Goal: Task Accomplishment & Management: Use online tool/utility

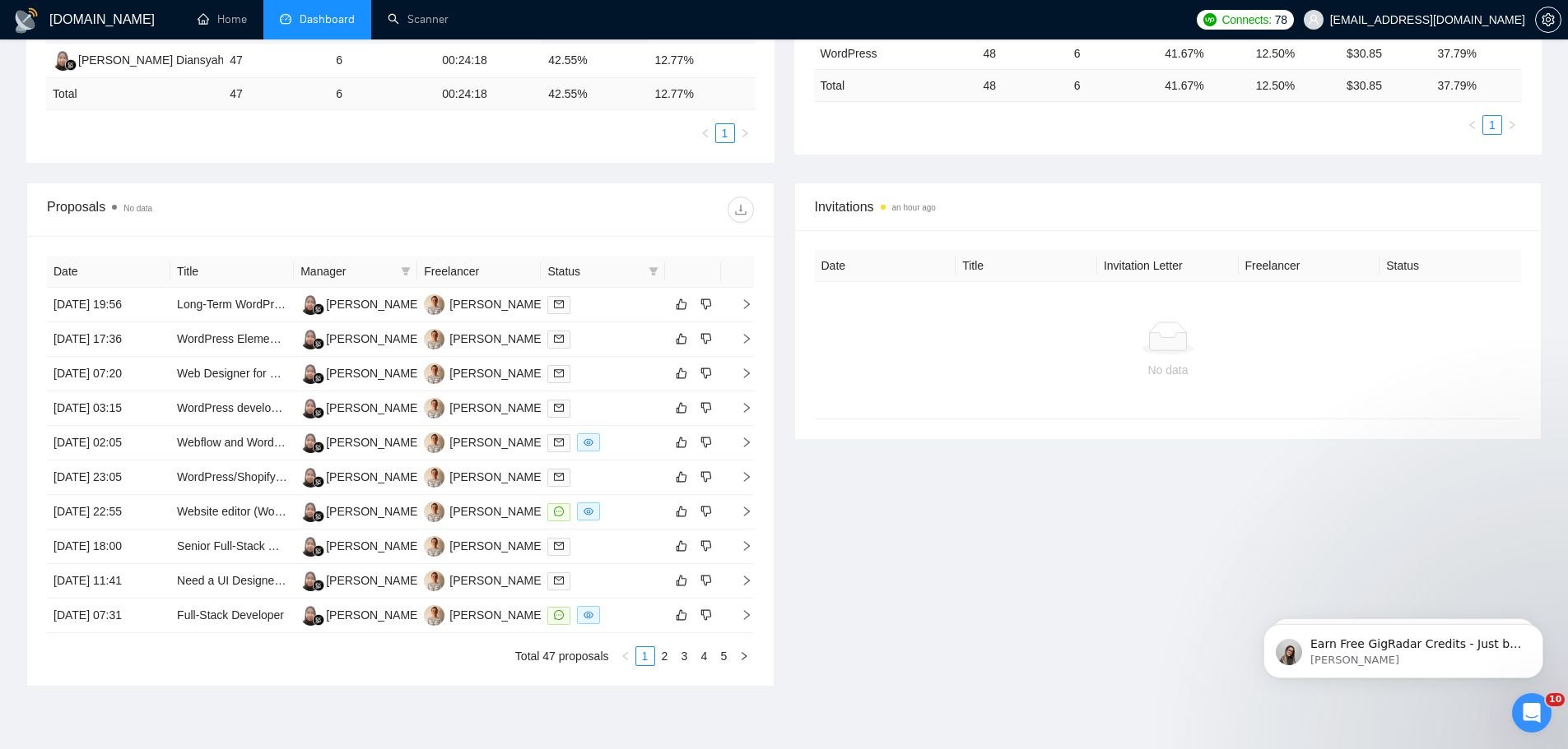
scroll to position [435, 0]
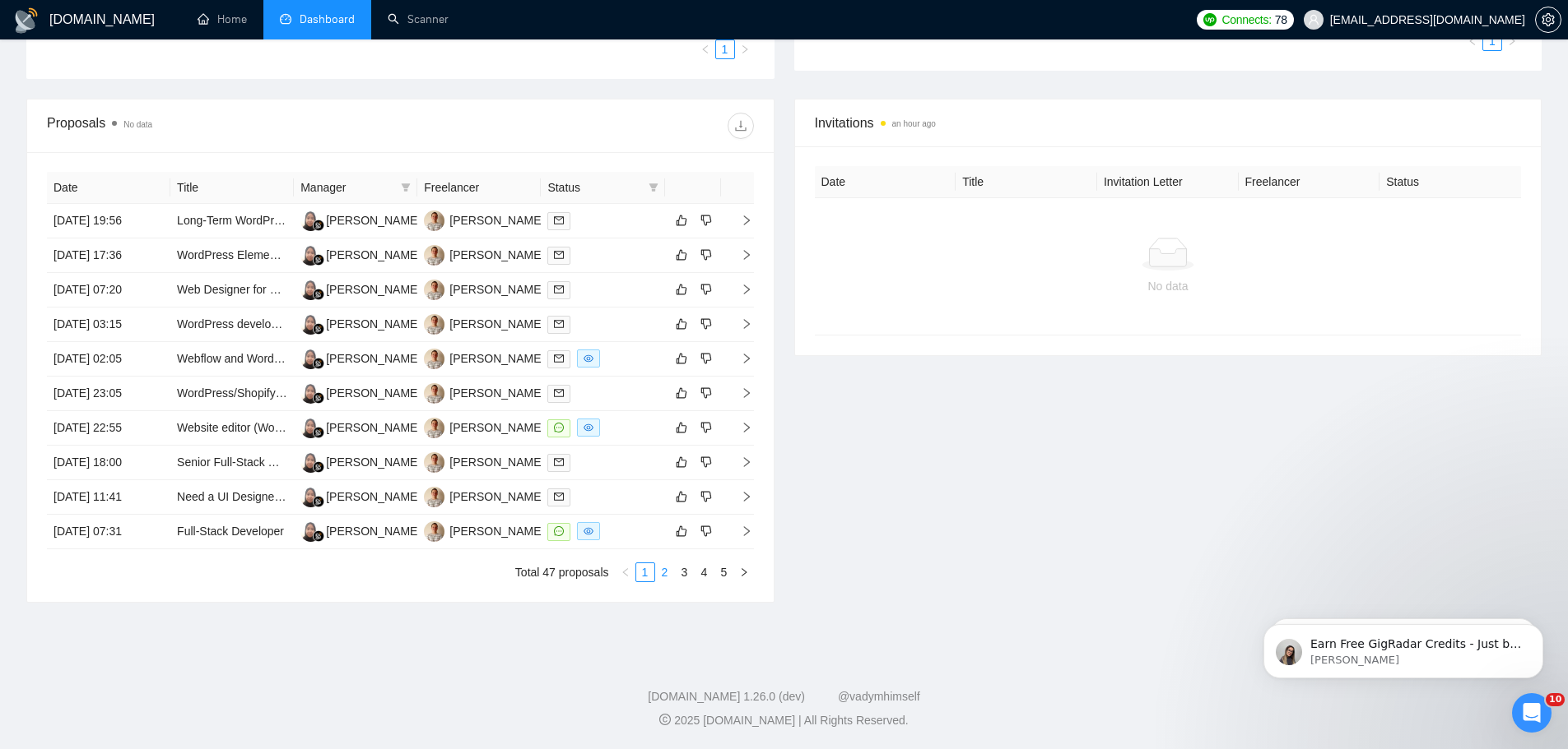
click at [667, 571] on link "2" at bounding box center [665, 573] width 18 height 18
click at [722, 571] on link "5" at bounding box center [724, 573] width 18 height 18
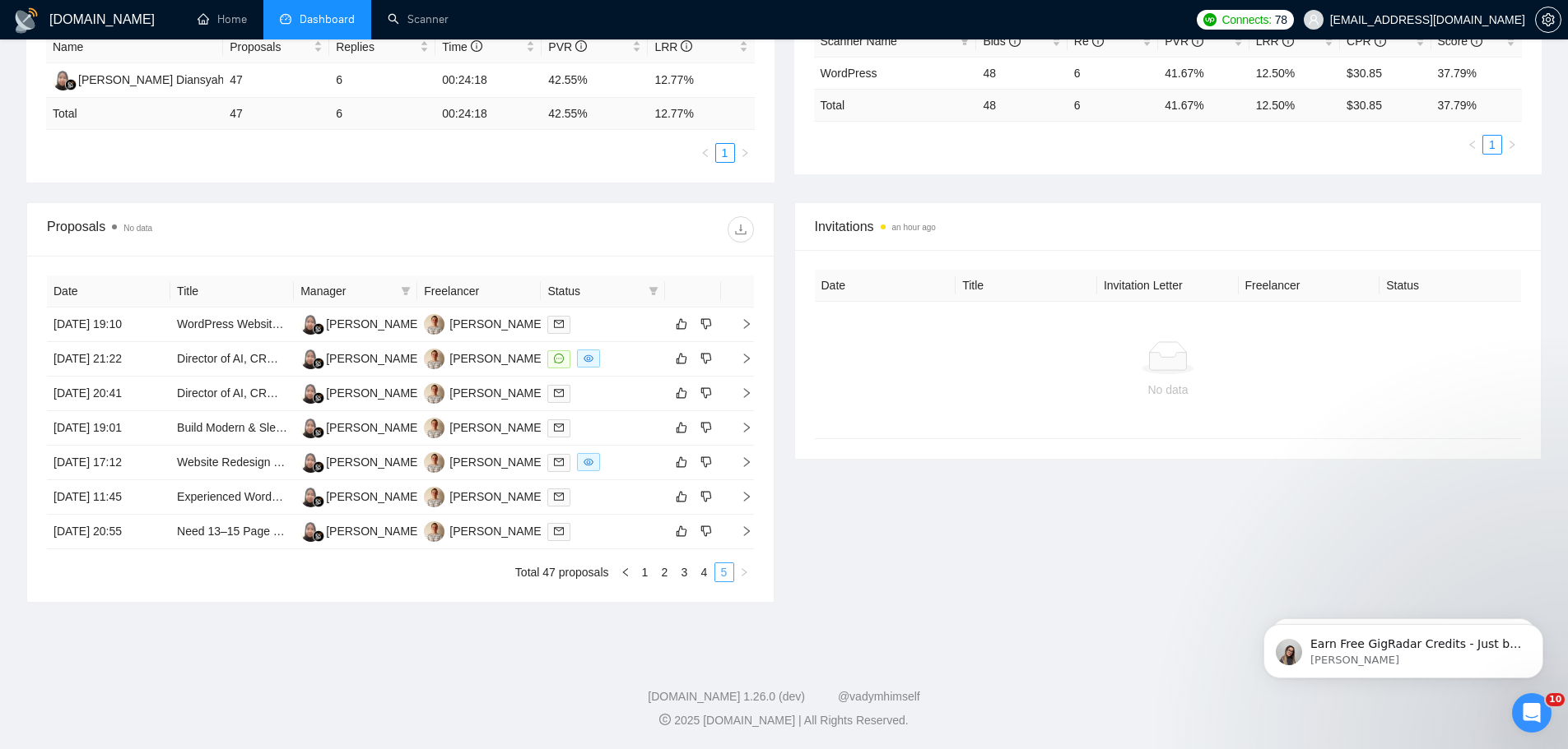
scroll to position [331, 0]
click at [705, 571] on link "4" at bounding box center [704, 573] width 18 height 18
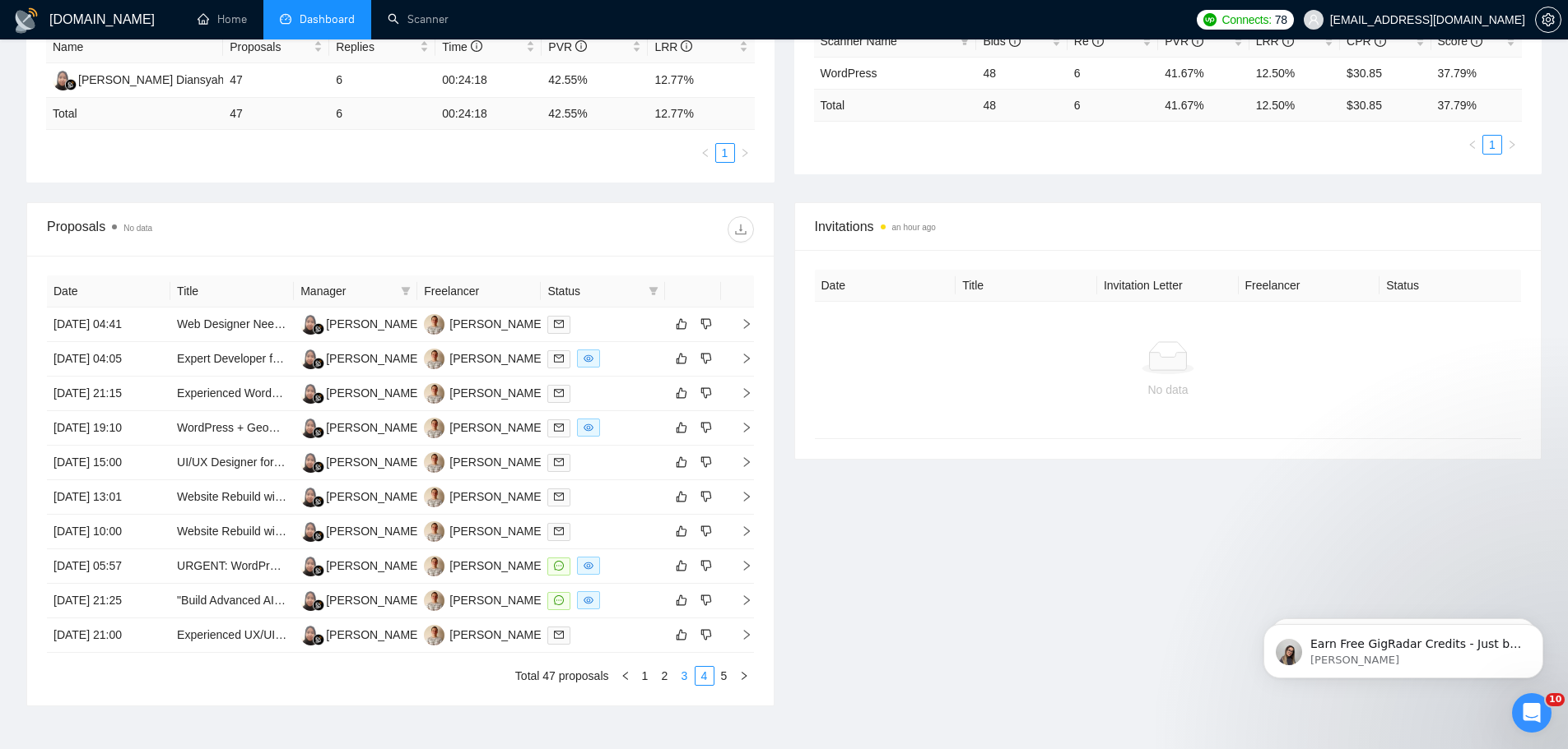
click at [685, 571] on link "3" at bounding box center [685, 676] width 18 height 18
click at [646, 571] on link "1" at bounding box center [645, 676] width 18 height 18
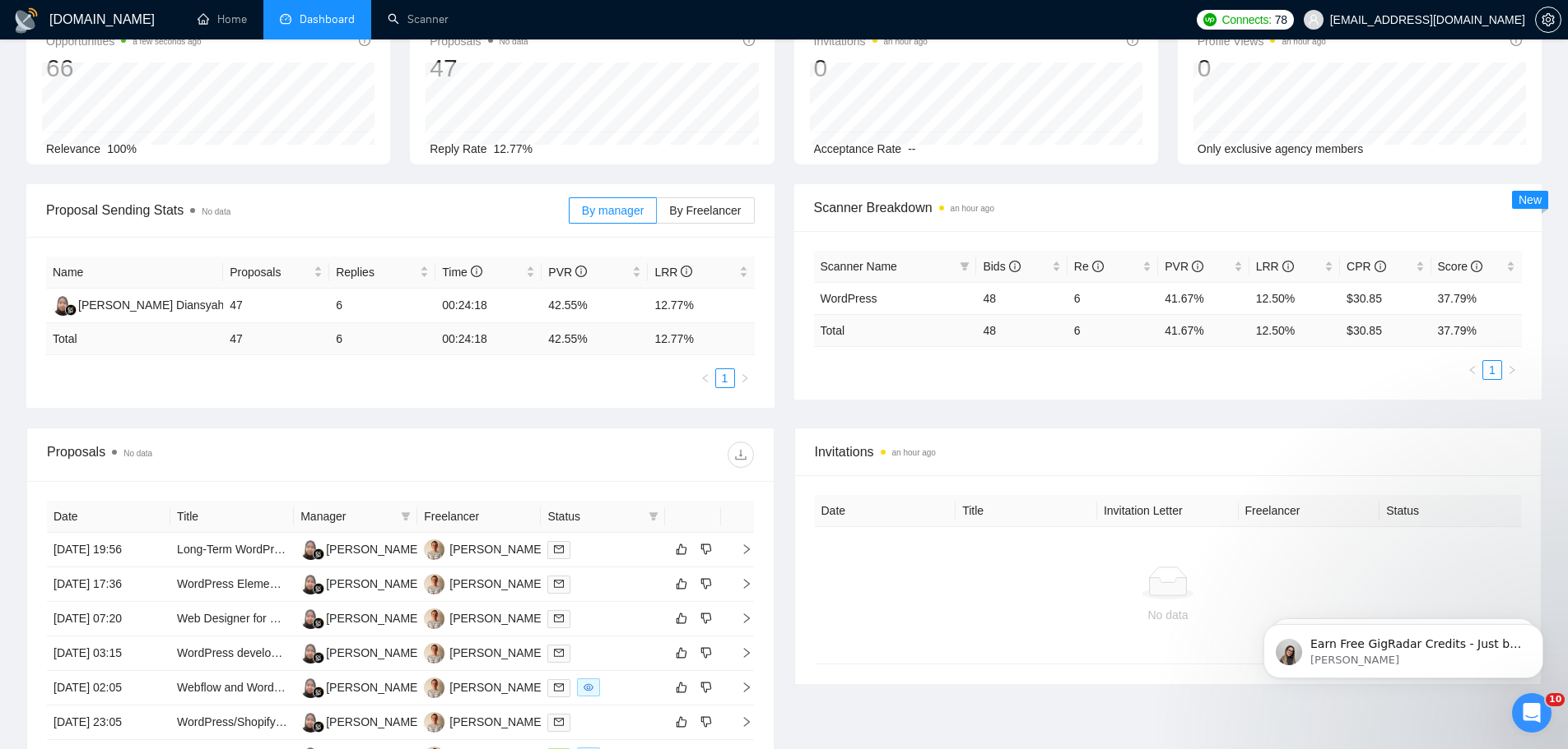
scroll to position [0, 0]
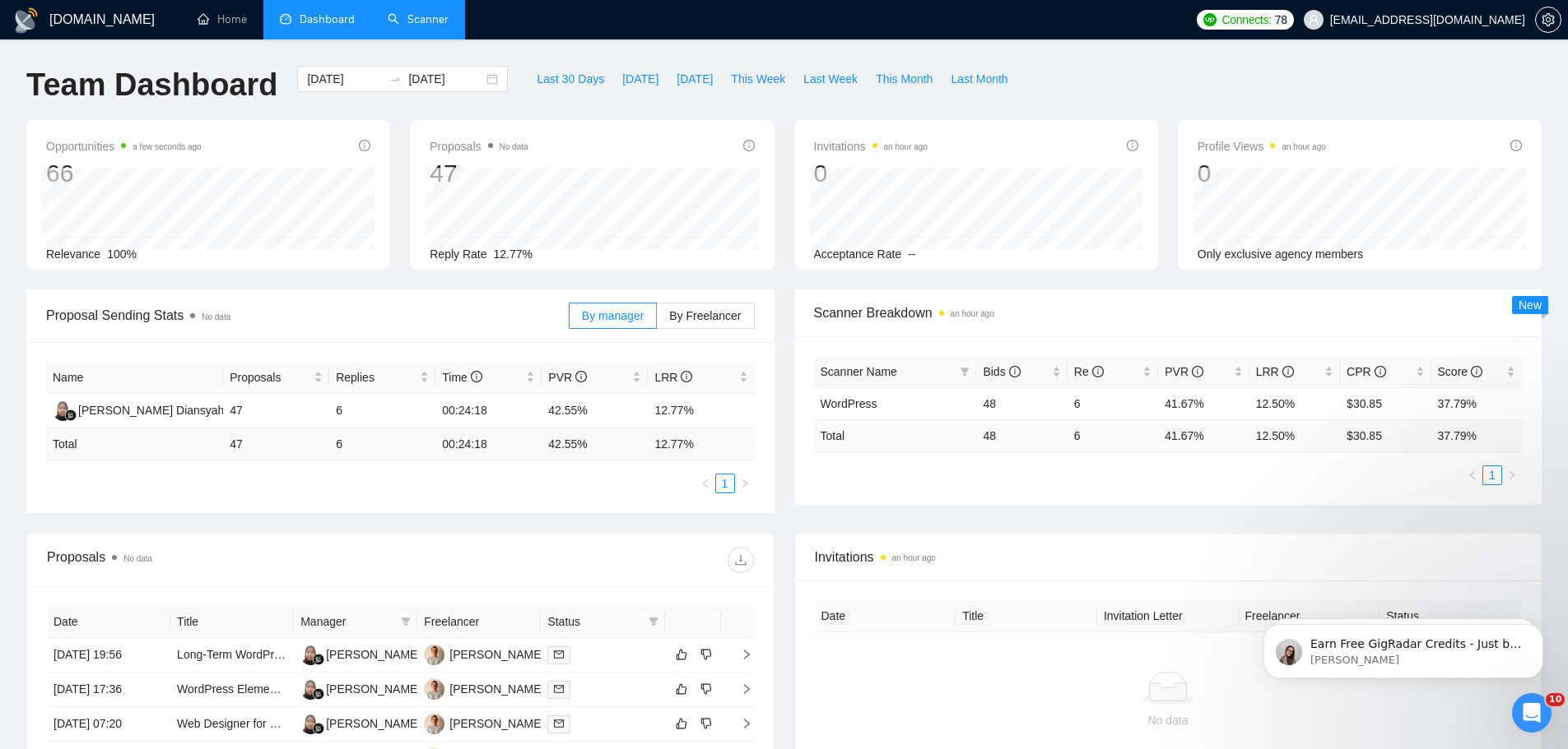
click at [425, 20] on link "Scanner" at bounding box center [418, 19] width 61 height 14
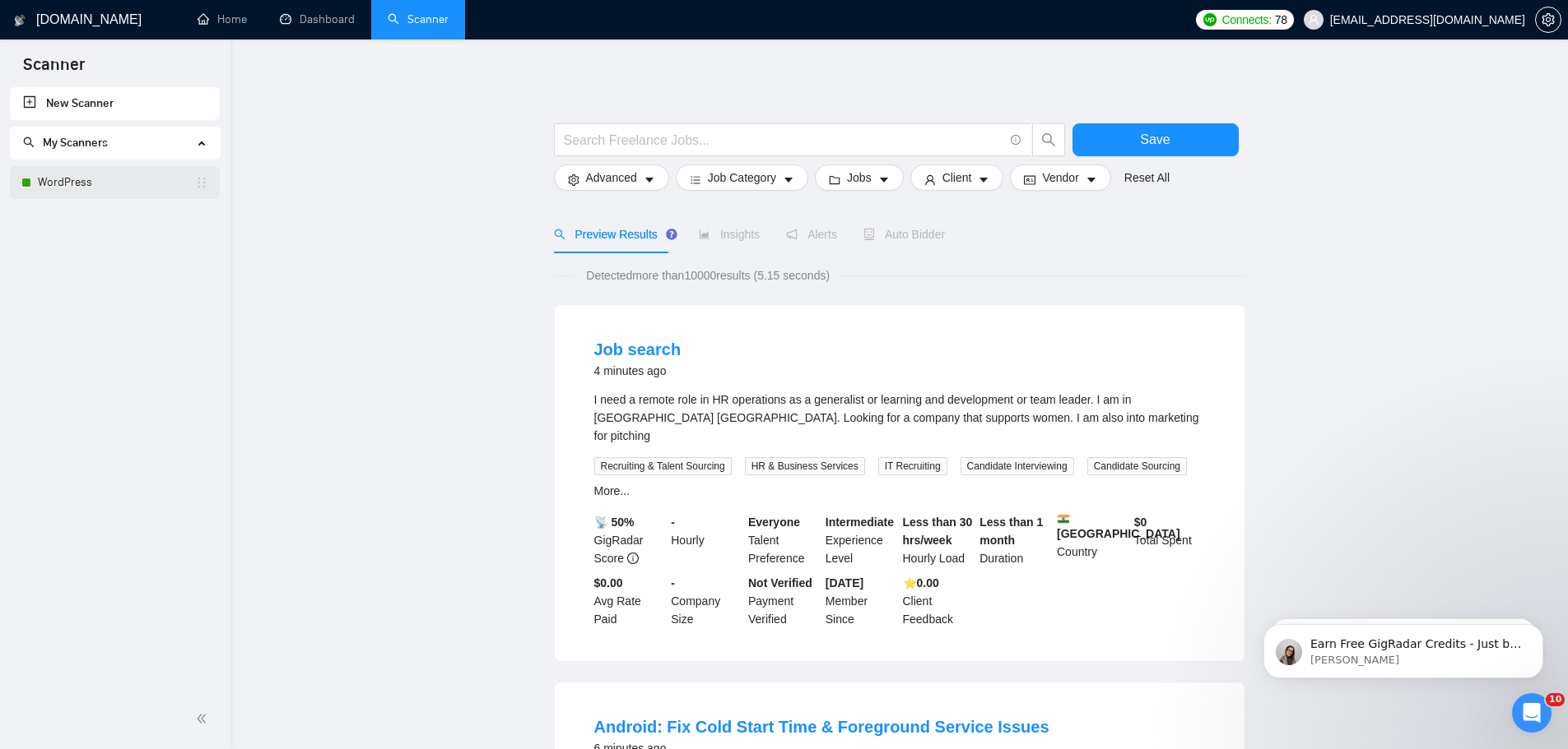
click at [74, 173] on link "WordPress" at bounding box center [117, 183] width 157 height 33
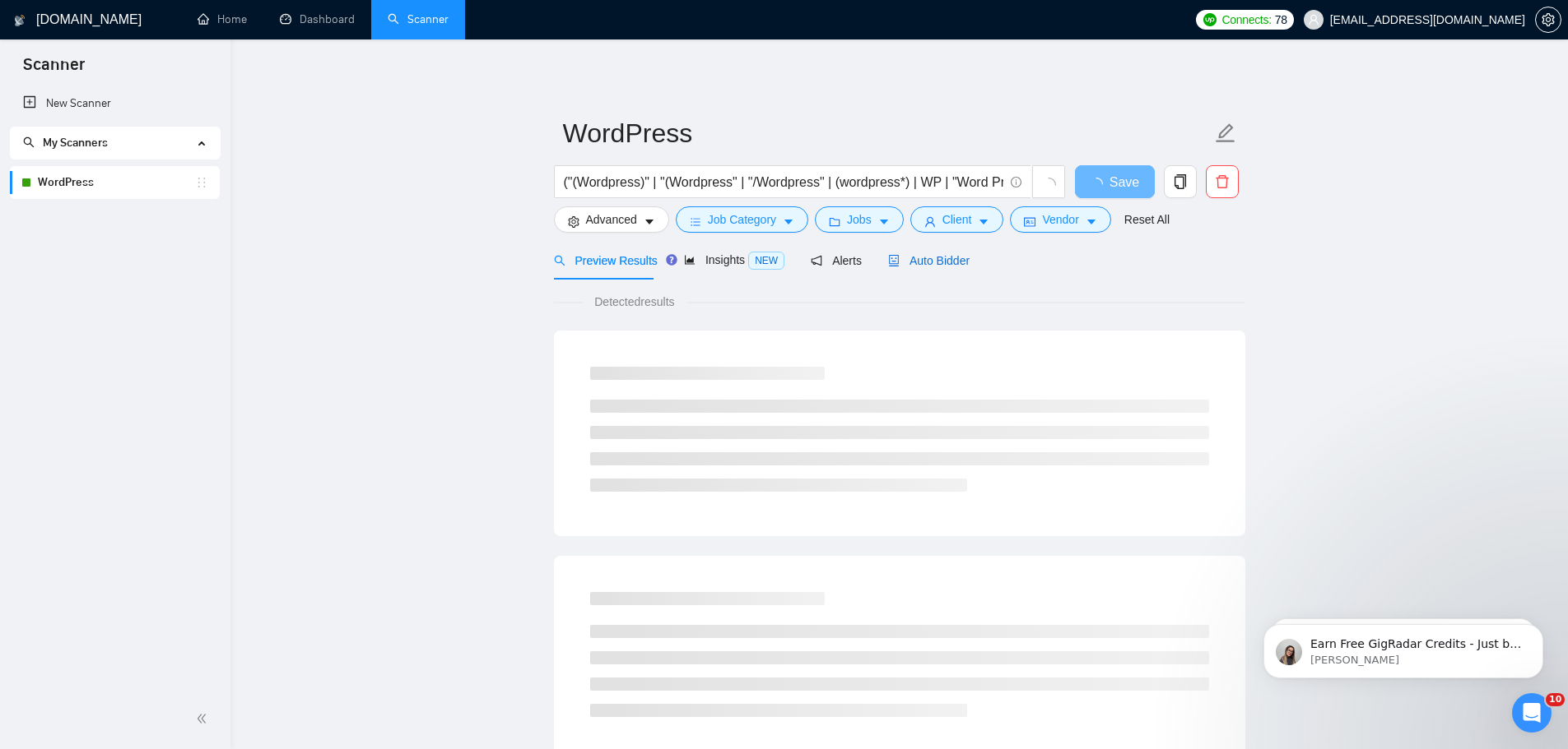
click at [958, 262] on span "Auto Bidder" at bounding box center [928, 260] width 81 height 14
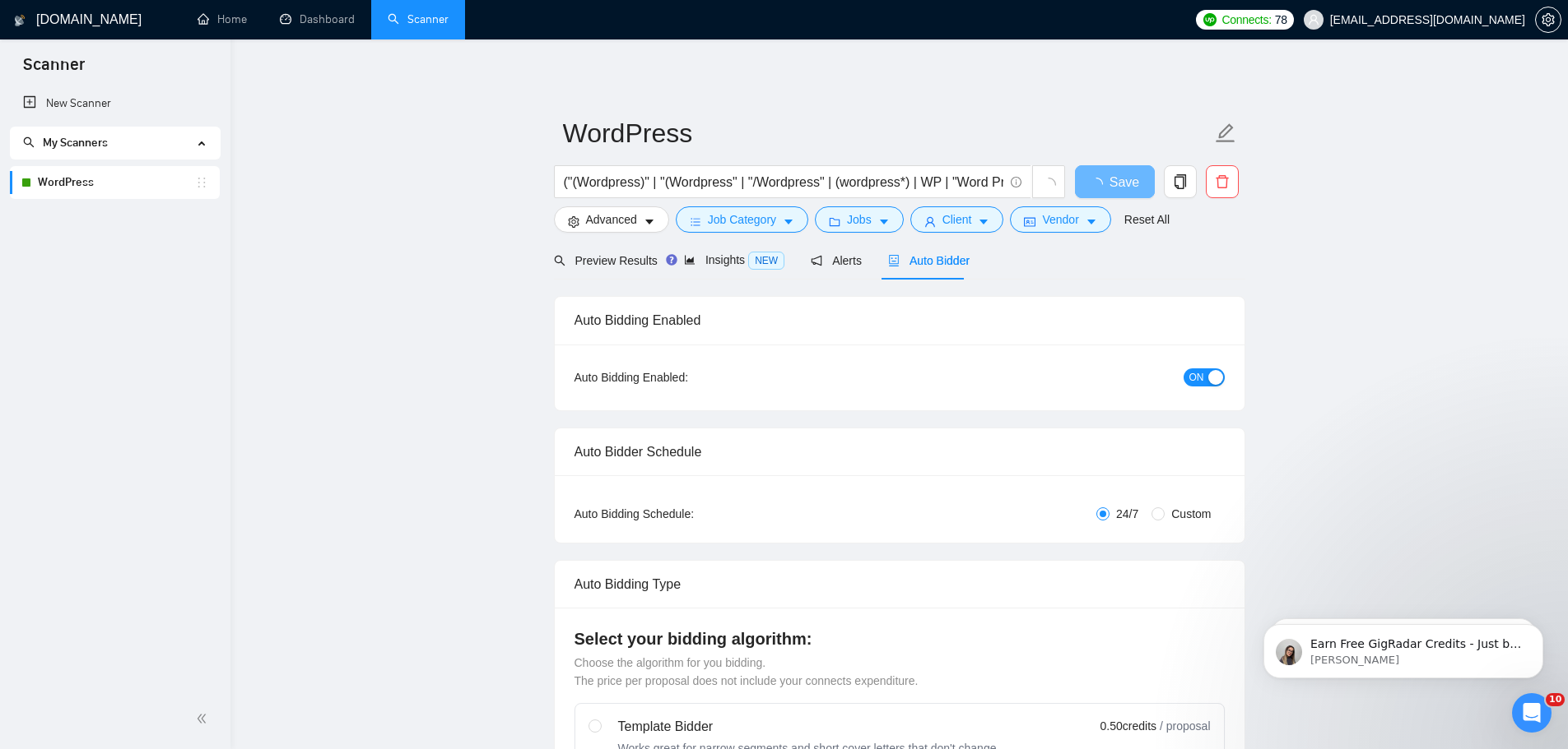
checkbox input "true"
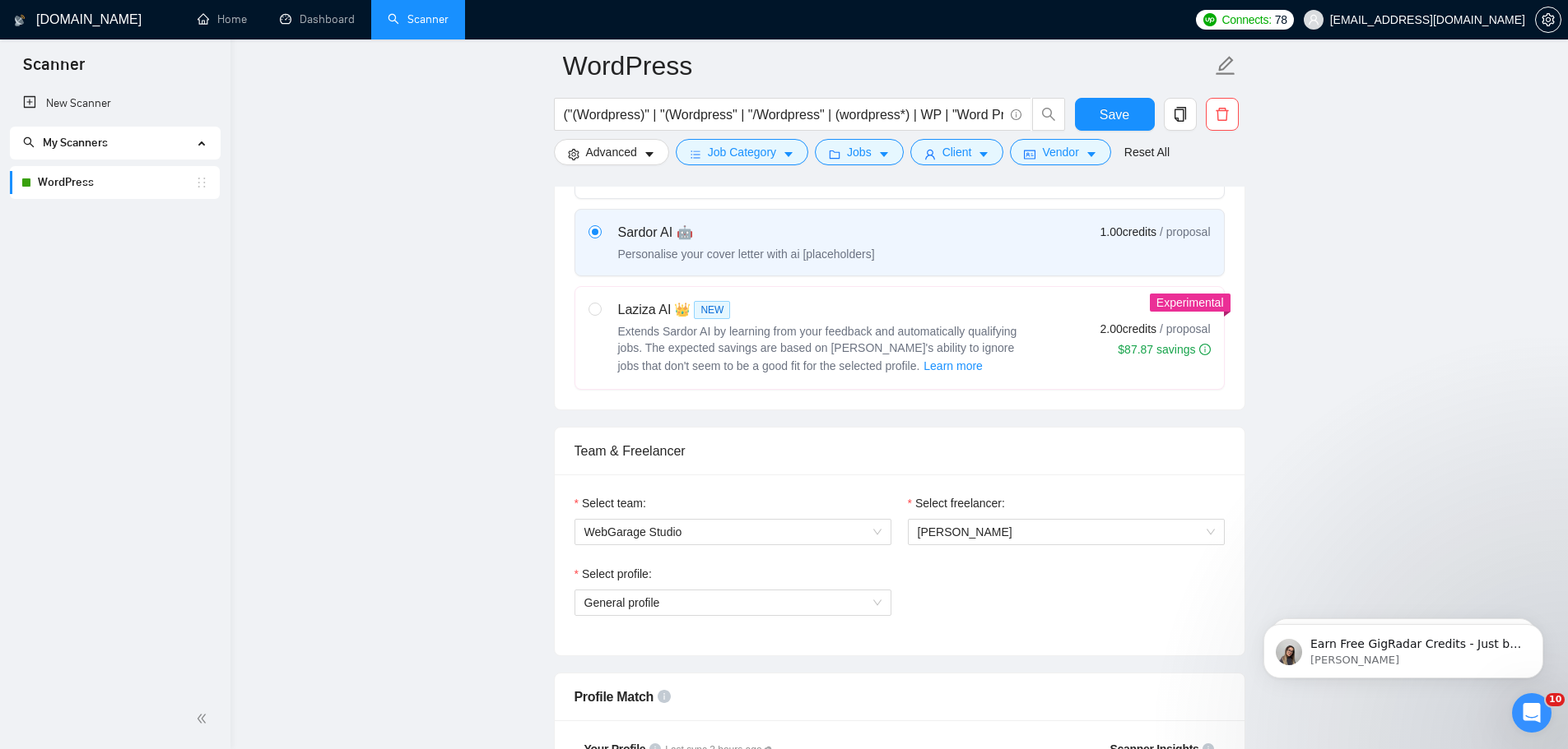
scroll to position [658, 0]
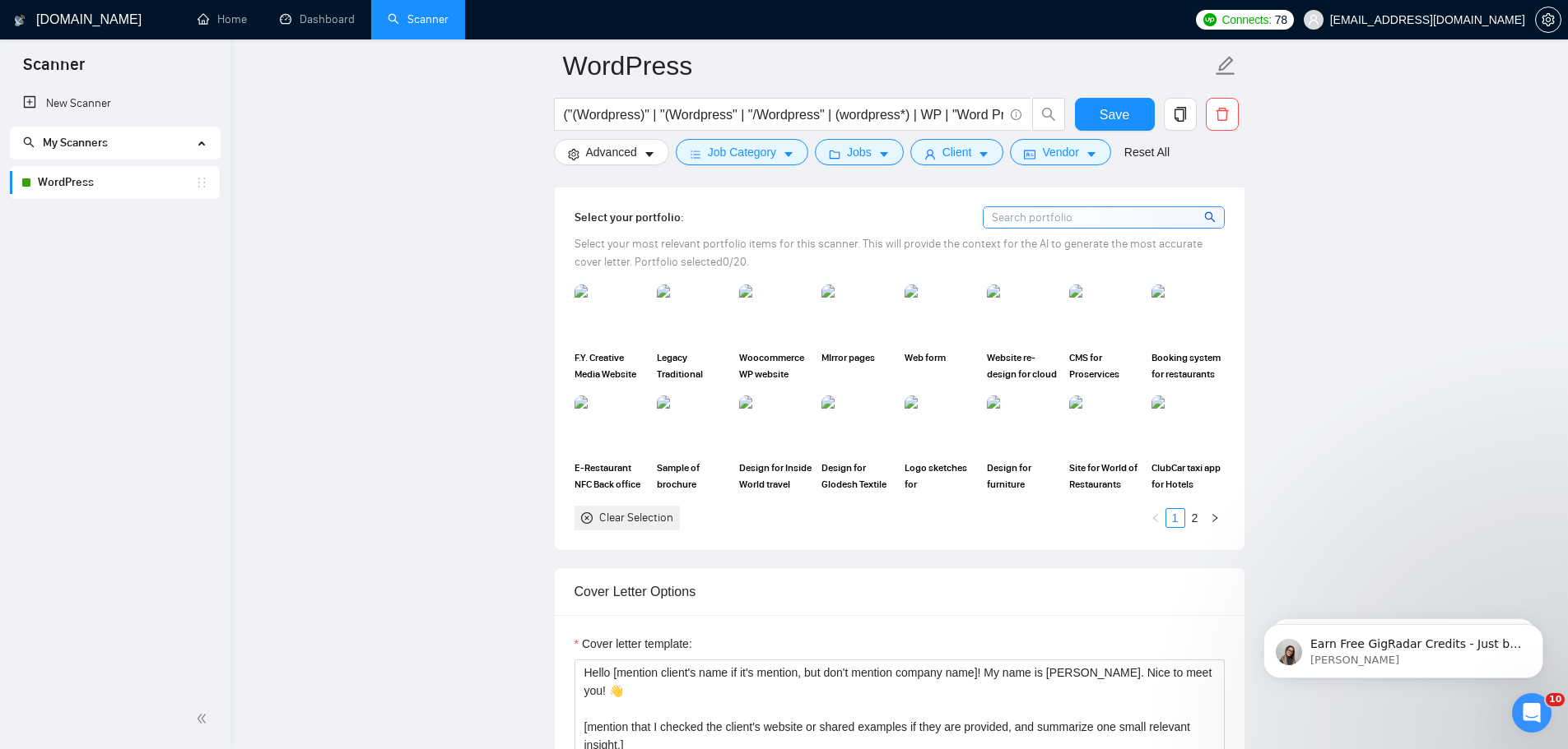
scroll to position [1481, 0]
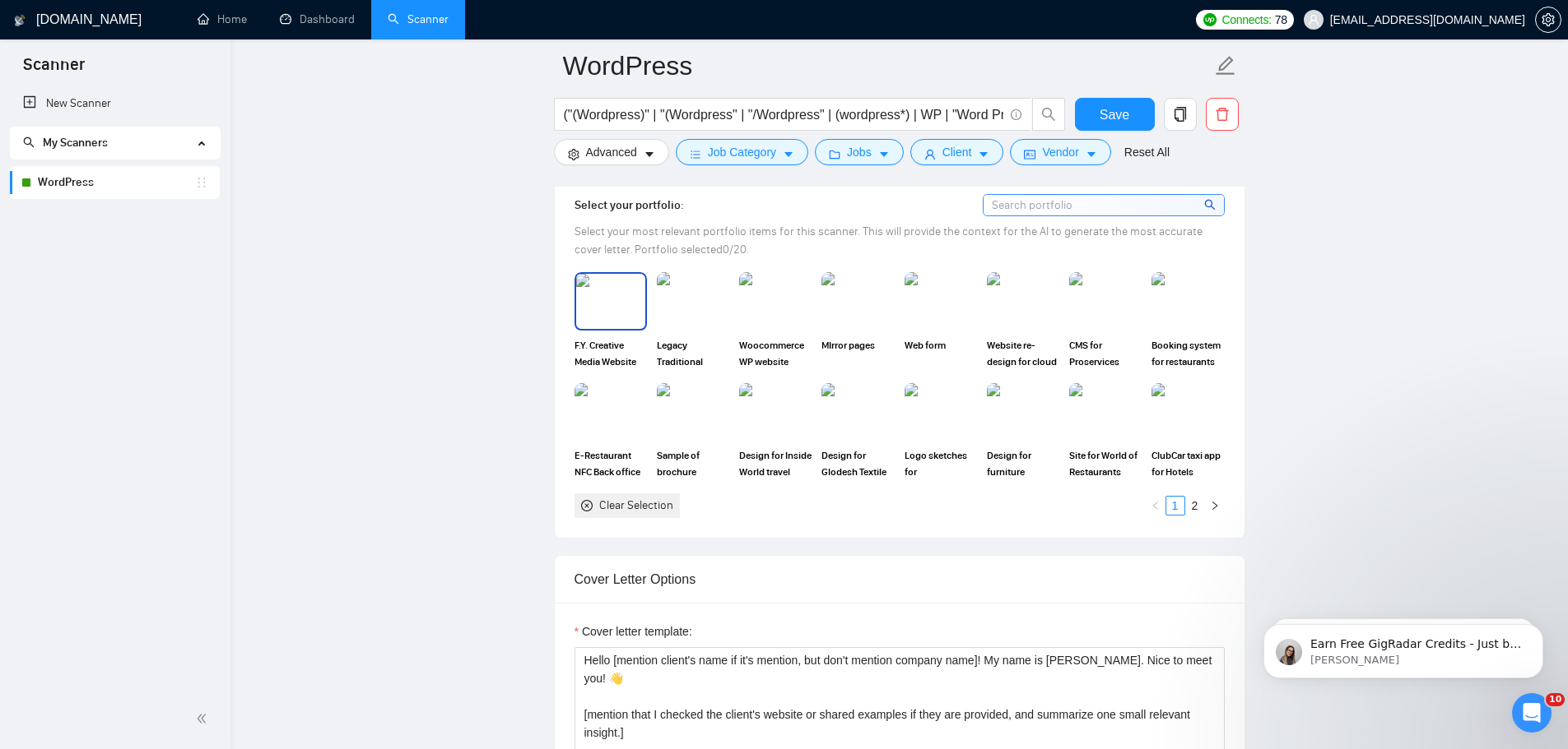
click at [608, 299] on img at bounding box center [610, 301] width 69 height 54
click at [683, 308] on img at bounding box center [692, 301] width 69 height 54
click at [671, 296] on div at bounding box center [692, 301] width 69 height 54
click at [624, 289] on div at bounding box center [610, 301] width 69 height 54
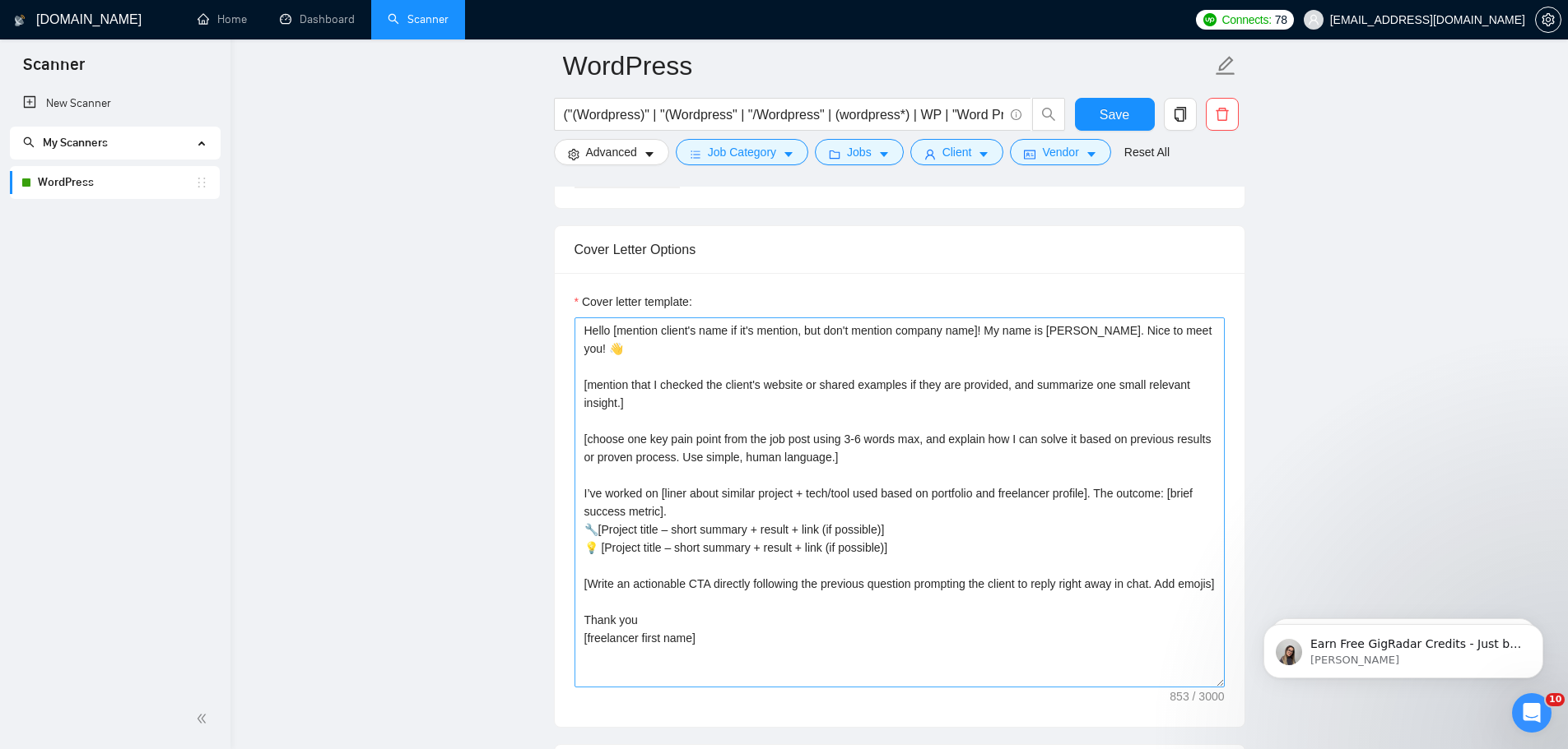
scroll to position [1810, 0]
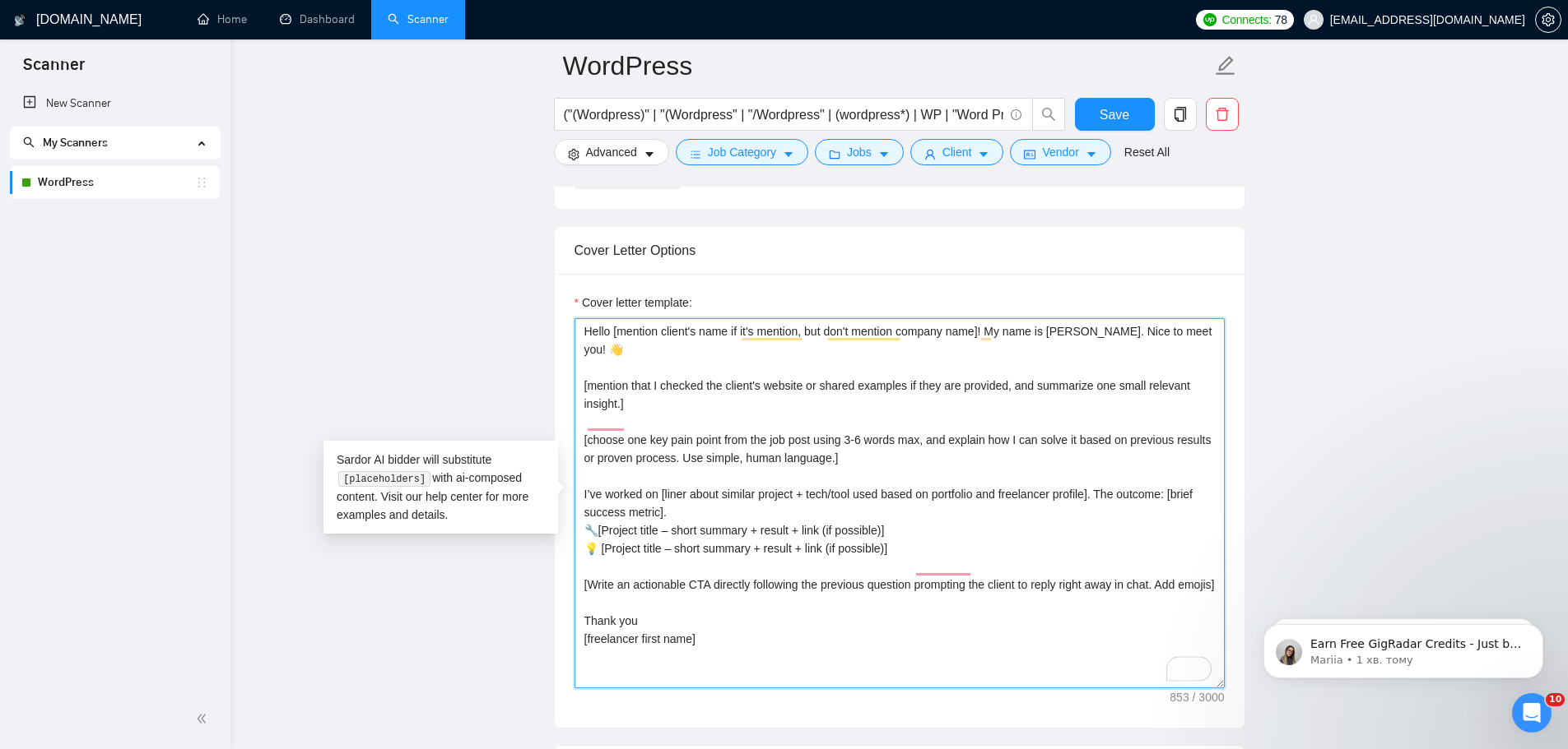
drag, startPoint x: 944, startPoint y: 531, endPoint x: 570, endPoint y: 473, distance: 378.5
click at [570, 473] on div "Cover letter template: Hello [mention client's name if it's mention, but don't …" at bounding box center [899, 501] width 690 height 454
paste textarea "BTW, you can check my previous works: https://wallpapers-clan.com/ https://prot…"
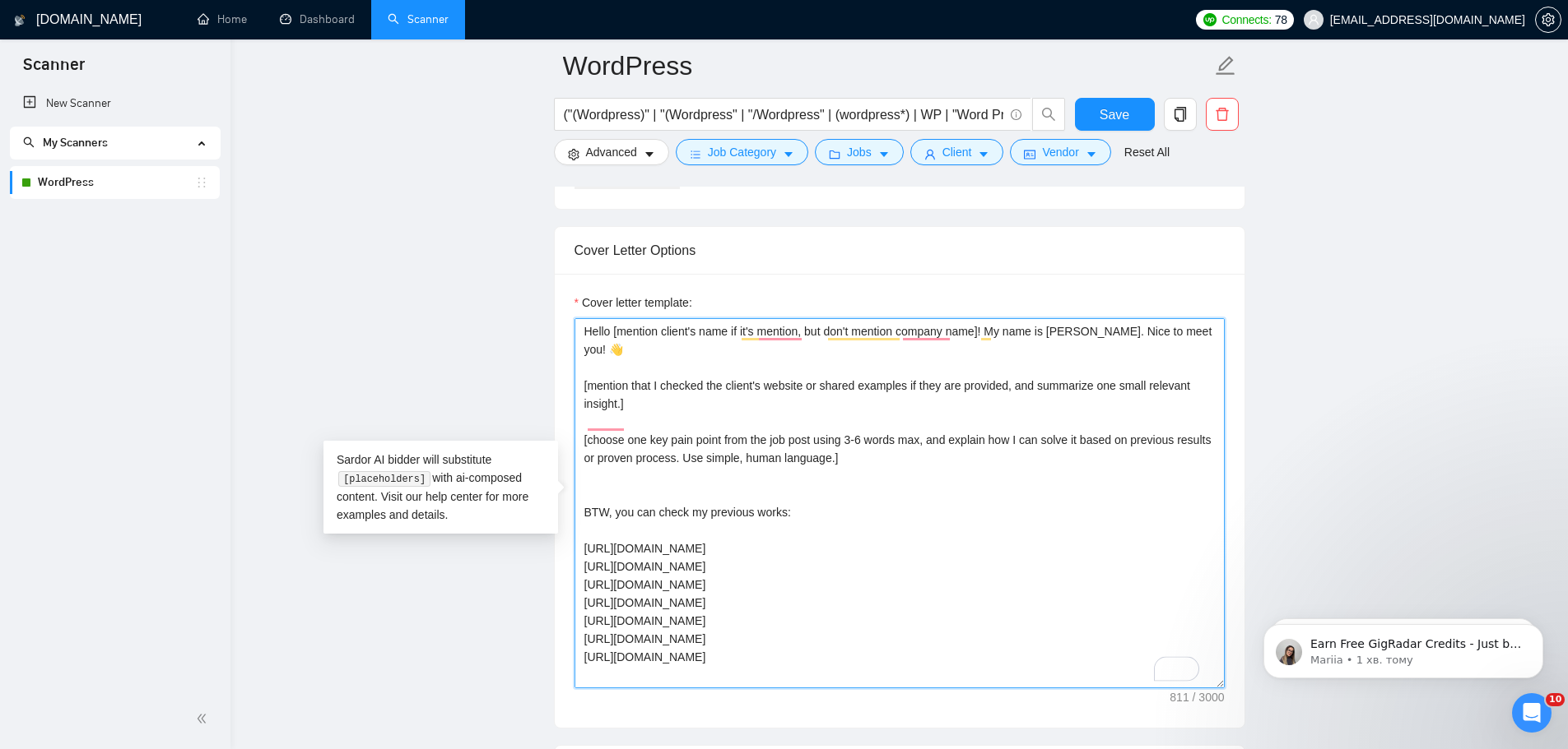
click at [739, 476] on textarea "Hello [mention client's name if it's mention, but don't mention company name]! …" at bounding box center [899, 503] width 650 height 370
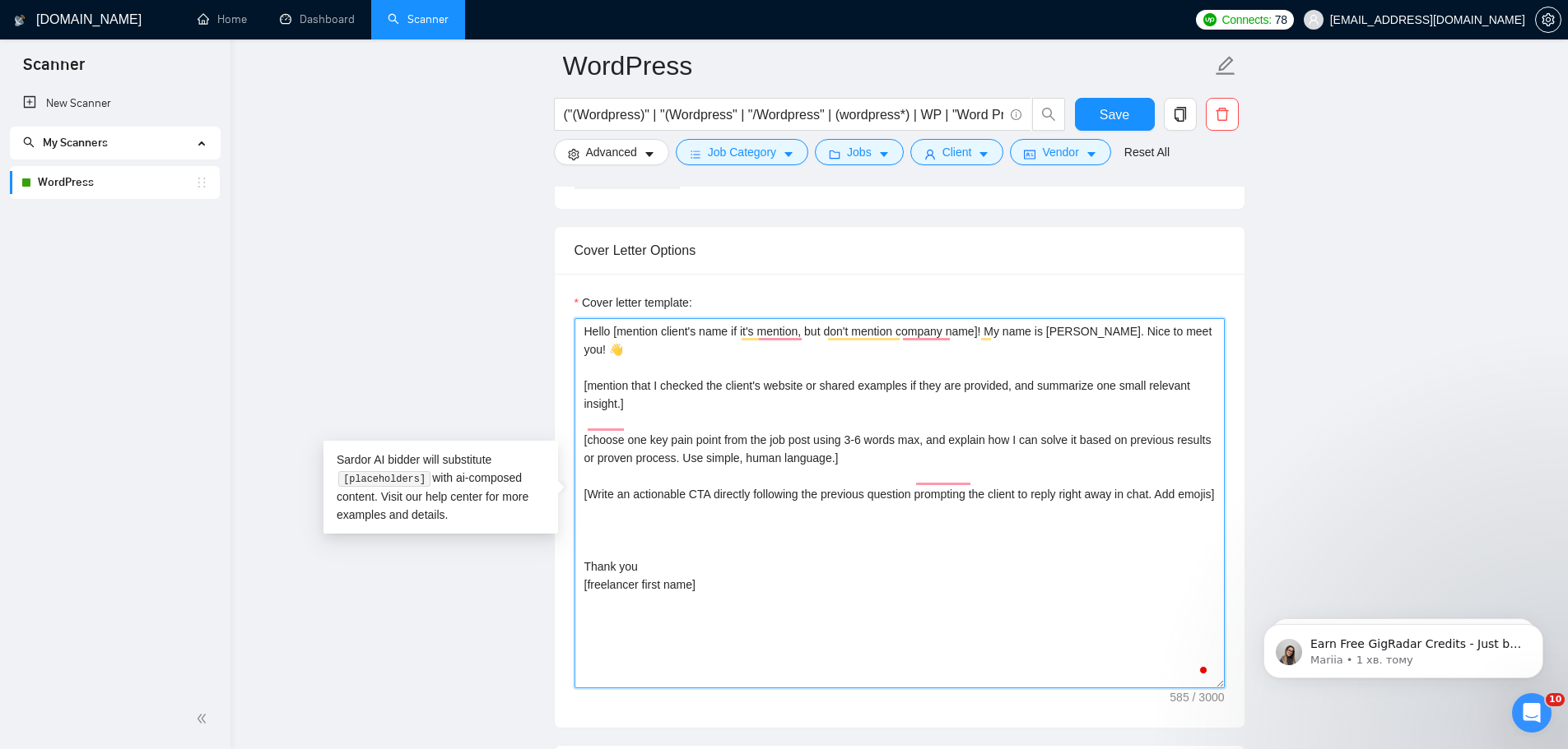
paste textarea "BTW, you can check my previous works: https://wallpapers-clan.com/ https://prot…"
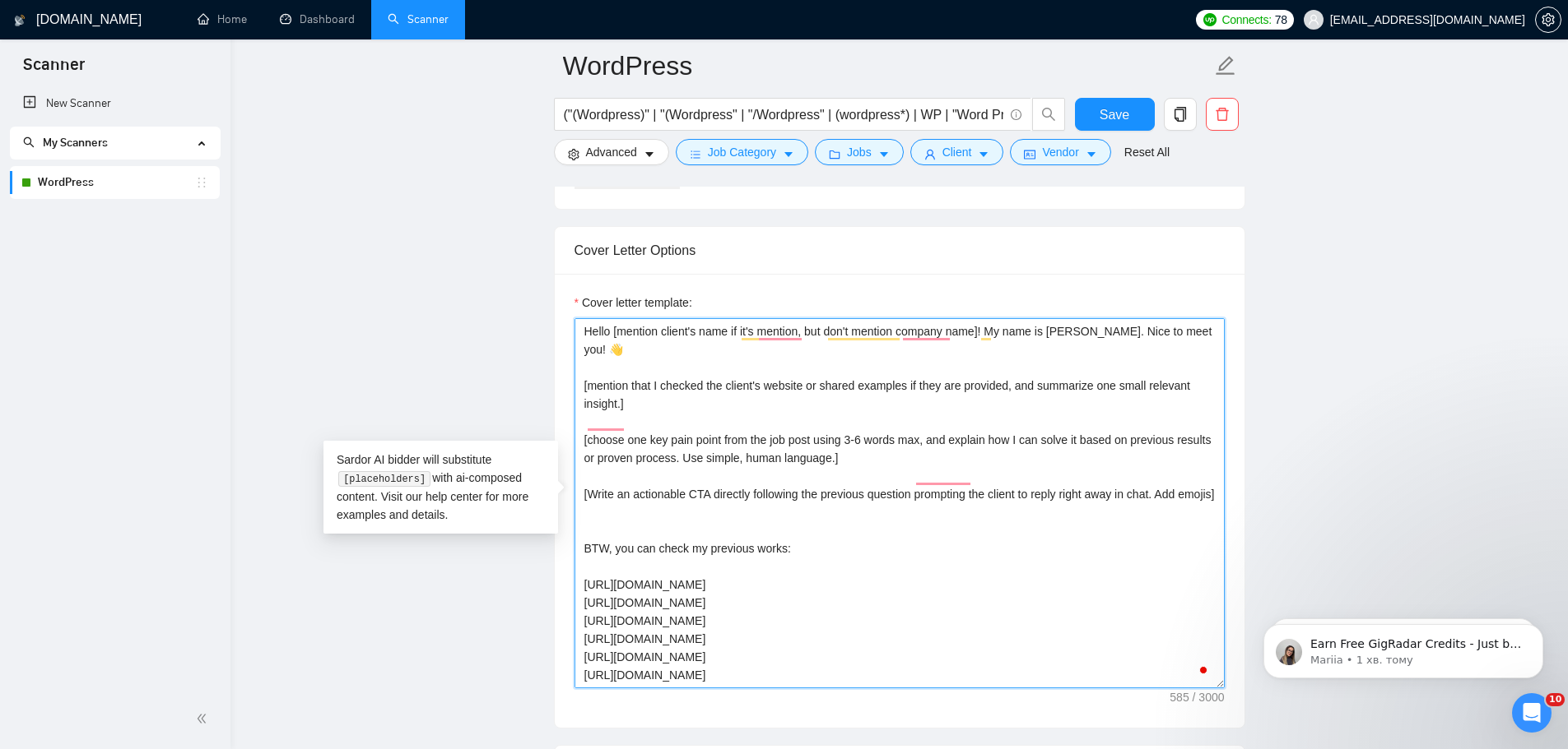
scroll to position [51, 0]
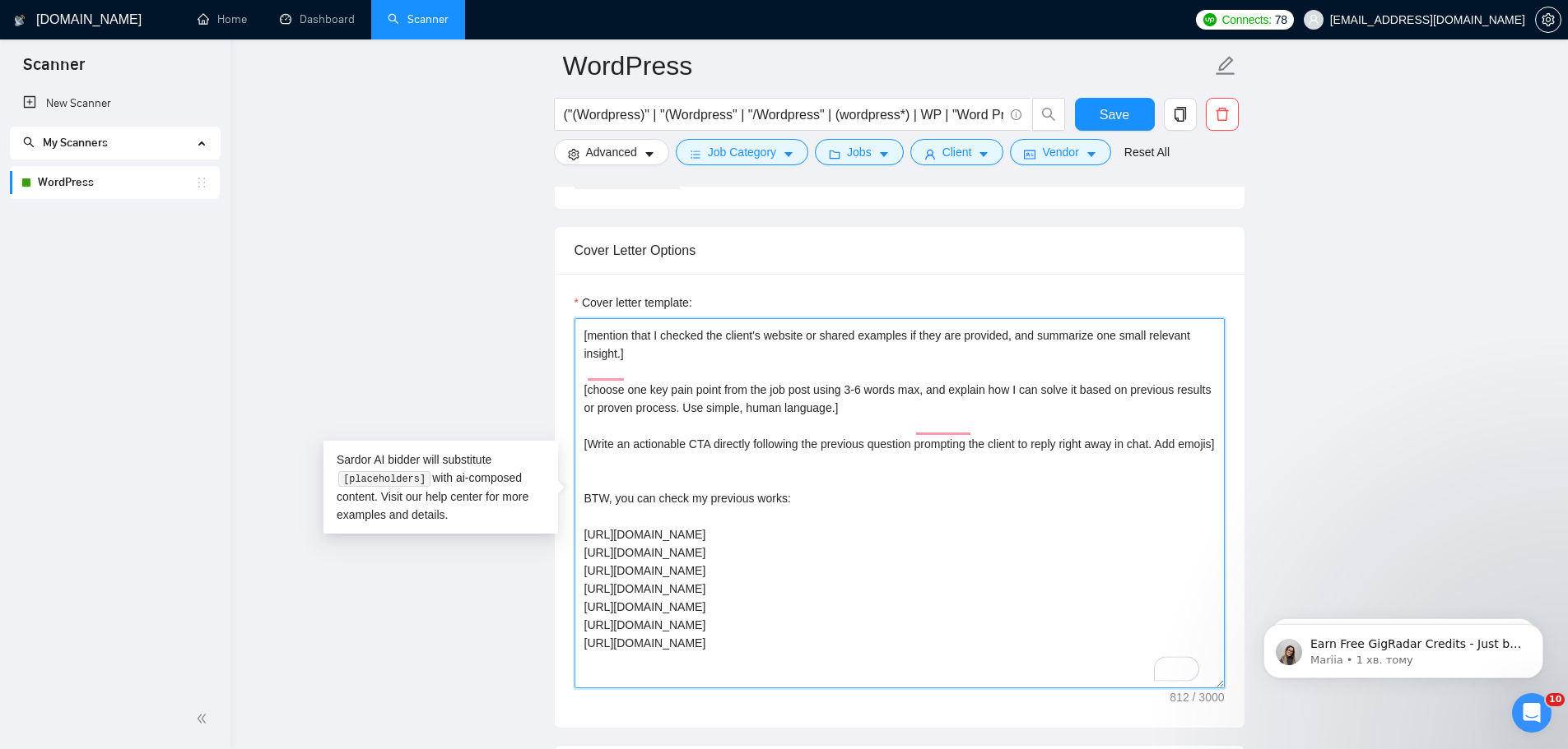
click at [665, 470] on textarea "Hello [mention client's name if it's mention, but don't mention company name]! …" at bounding box center [899, 503] width 650 height 370
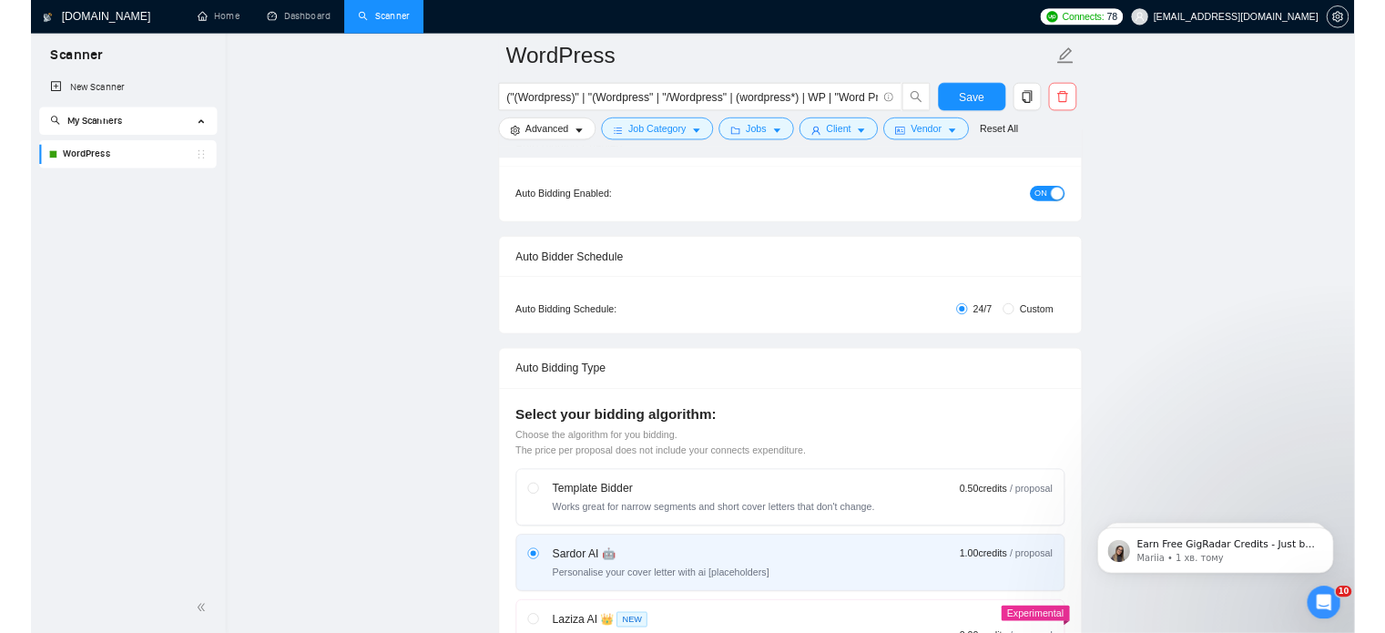
scroll to position [0, 0]
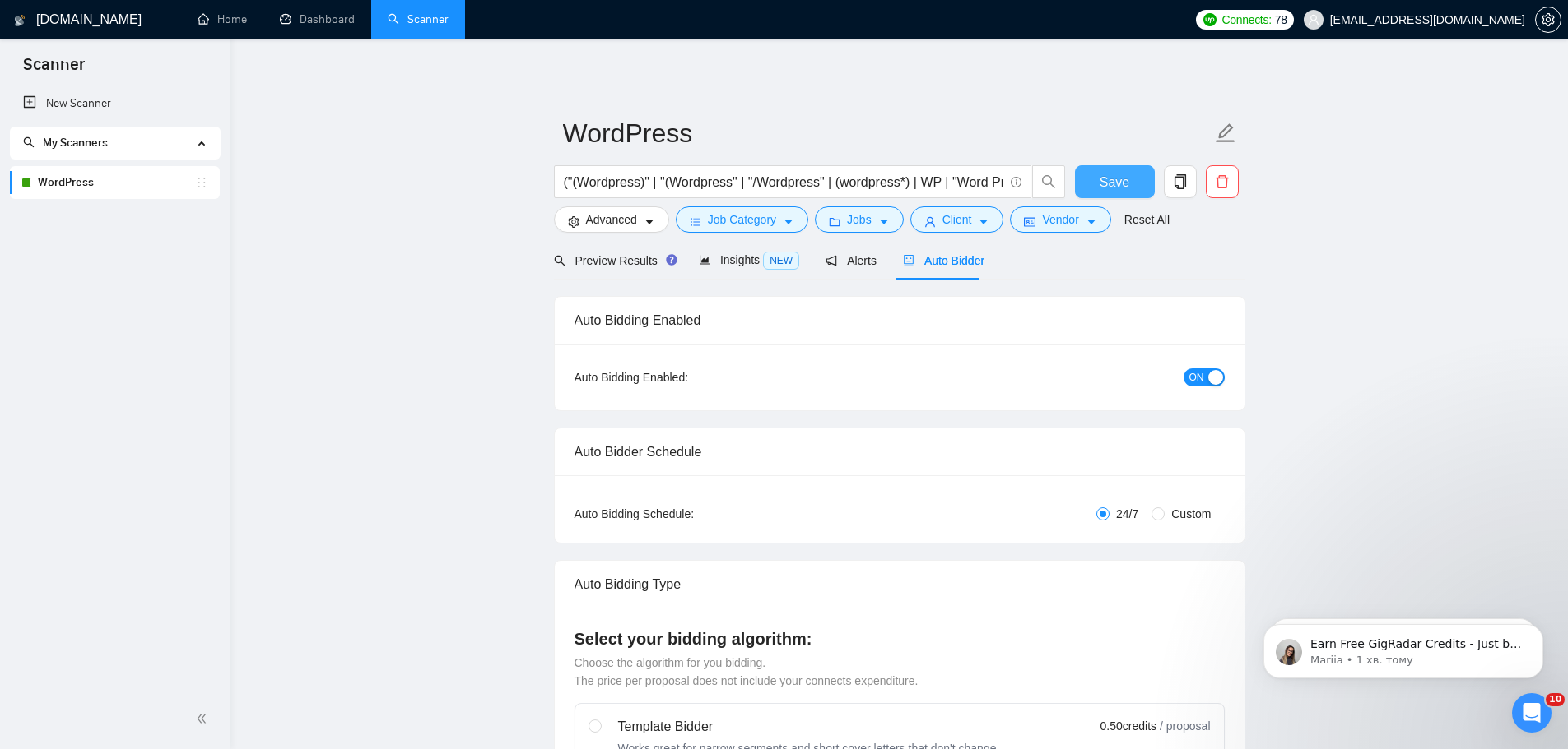
type textarea "Hello [mention client's name if it's mention, but don't mention company name]! …"
click at [1117, 186] on span "Save" at bounding box center [1113, 182] width 30 height 21
